Goal: Task Accomplishment & Management: Manage account settings

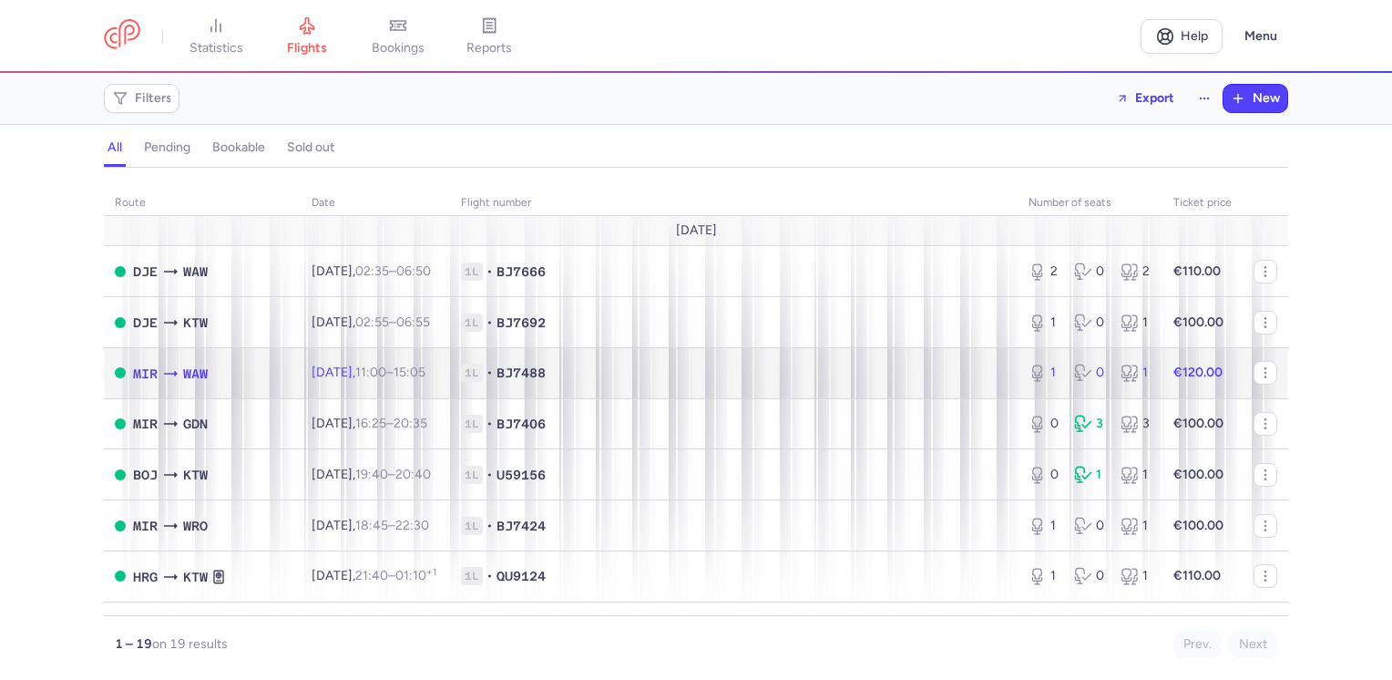
click at [1218, 368] on td "€120.00" at bounding box center [1203, 372] width 80 height 51
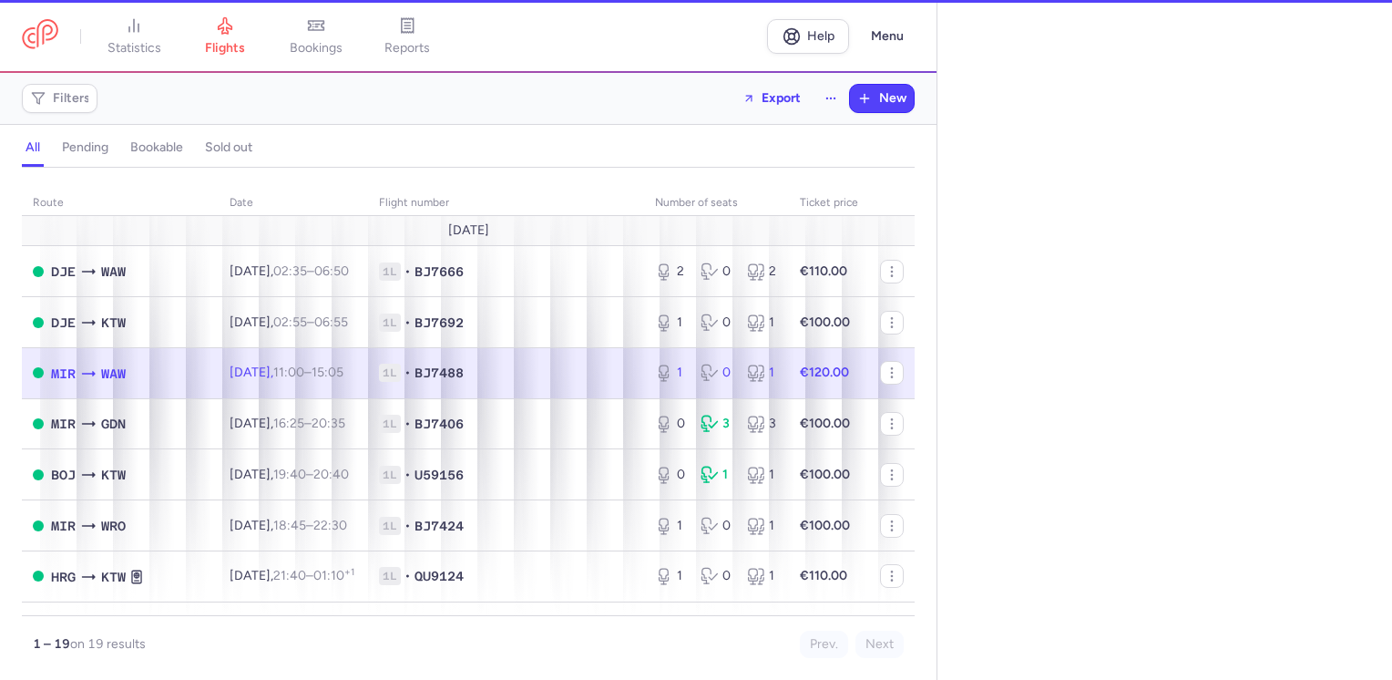
select select "hours"
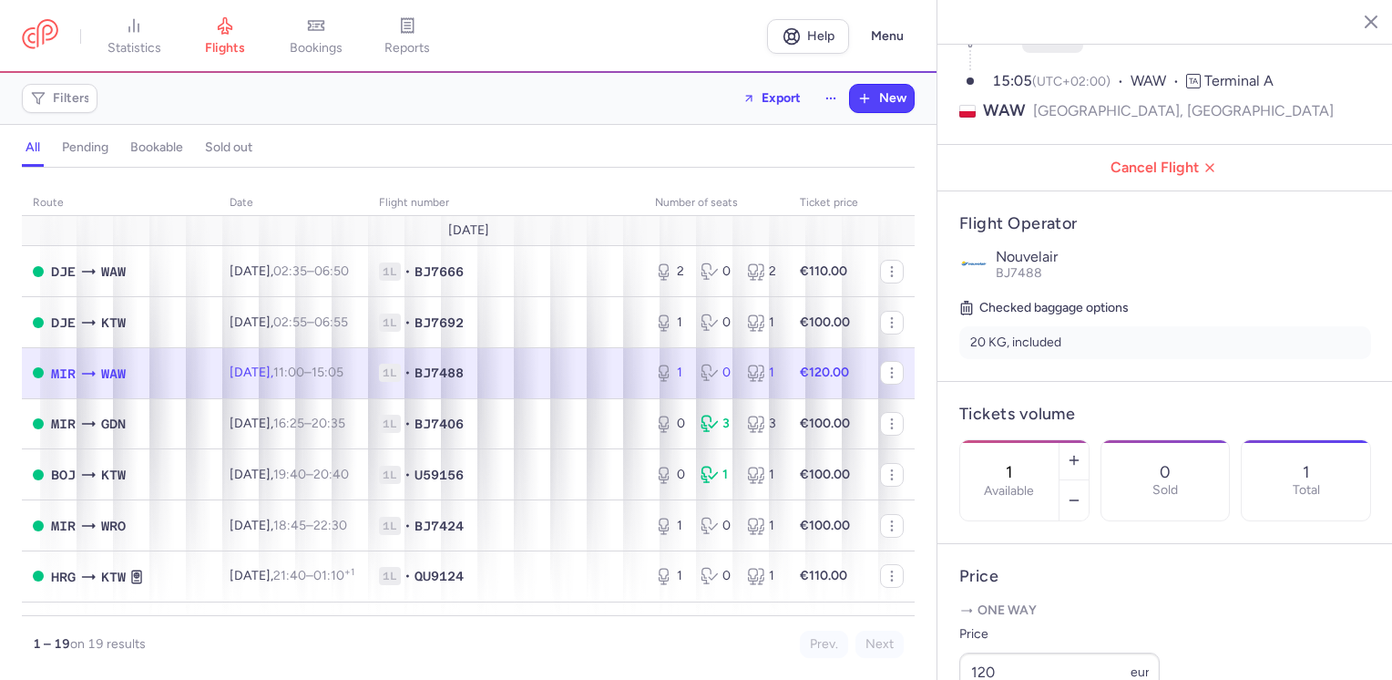
scroll to position [182, 0]
click at [1089, 479] on button "button" at bounding box center [1074, 499] width 29 height 40
type input "0"
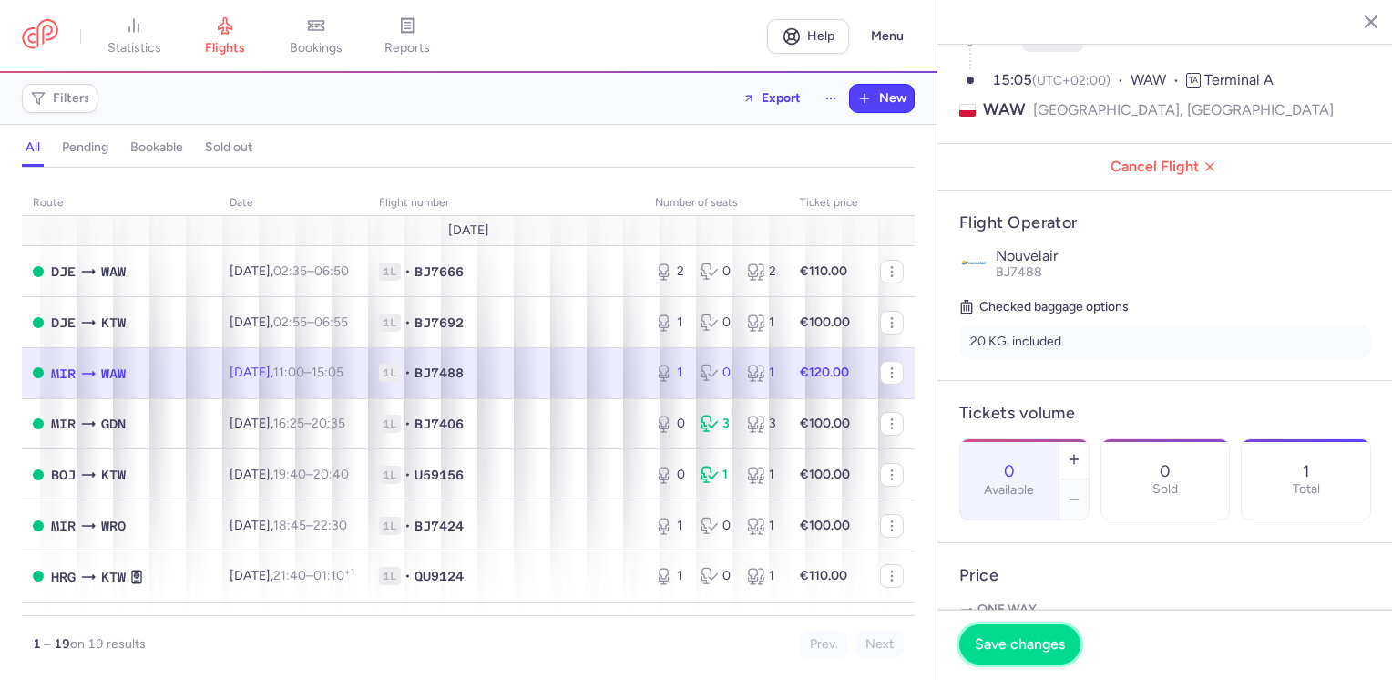
click at [1036, 643] on span "Save changes" at bounding box center [1020, 644] width 90 height 16
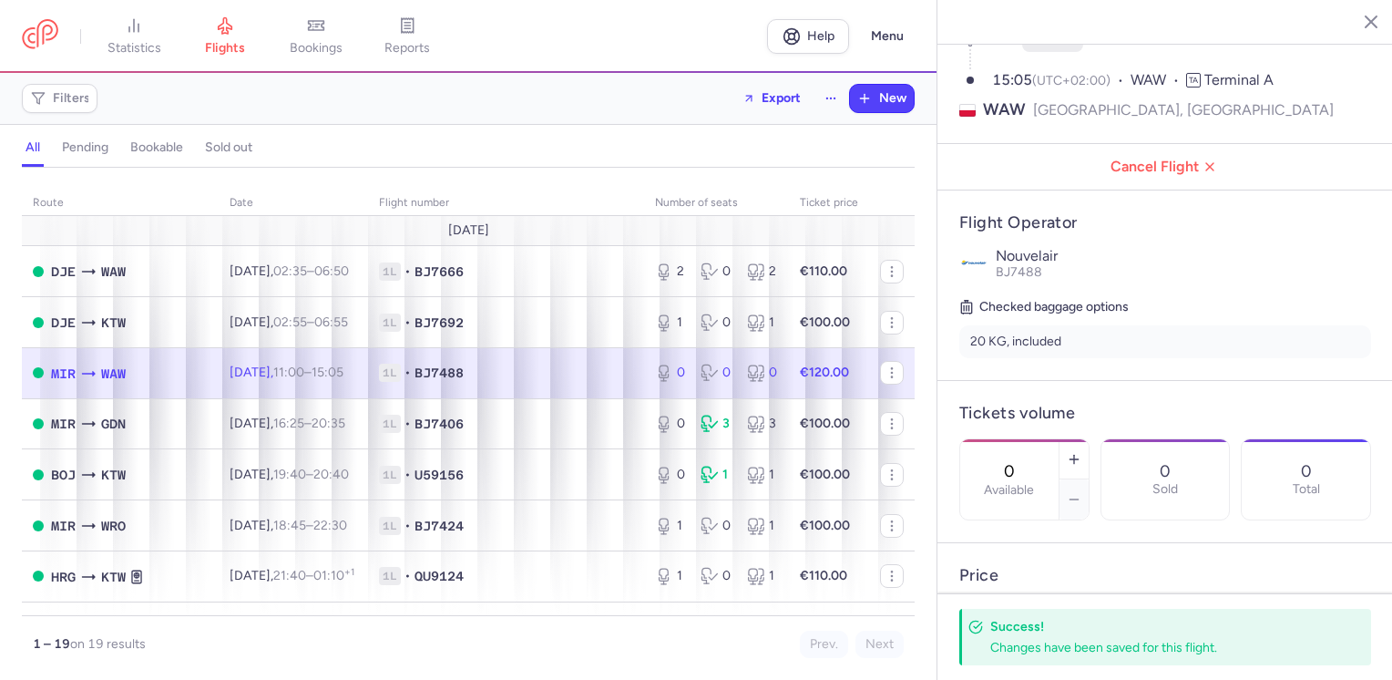
click at [1360, 21] on icon "button" at bounding box center [1358, 21] width 18 height 18
